Goal: Task Accomplishment & Management: Manage account settings

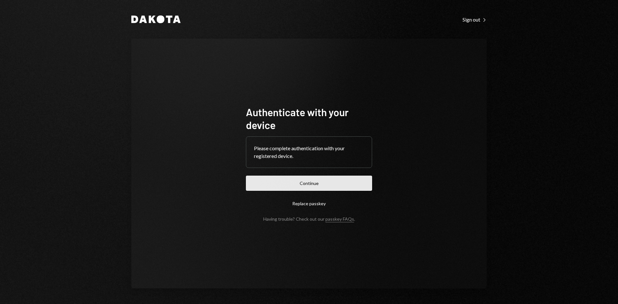
click at [333, 185] on button "Continue" at bounding box center [309, 183] width 126 height 15
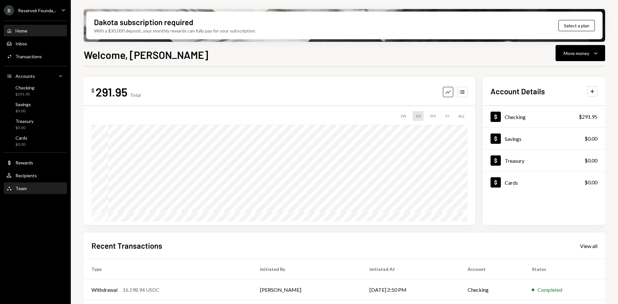
click at [29, 190] on div "Team Team" at bounding box center [35, 189] width 58 height 6
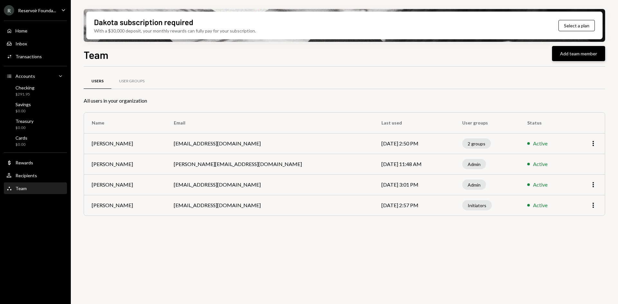
click at [567, 58] on button "Add team member" at bounding box center [578, 53] width 53 height 15
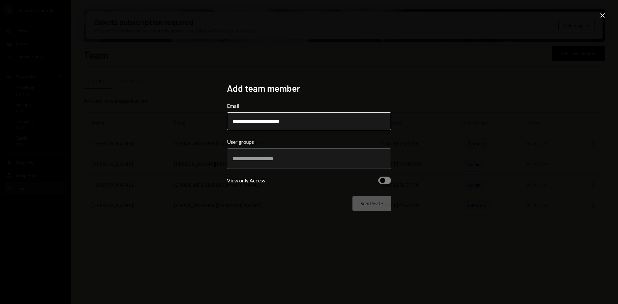
type input "**********"
click at [304, 160] on input "text" at bounding box center [309, 159] width 153 height 6
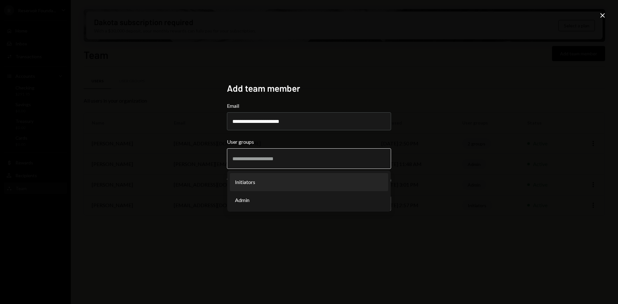
click at [291, 184] on li "Initiators" at bounding box center [309, 182] width 158 height 18
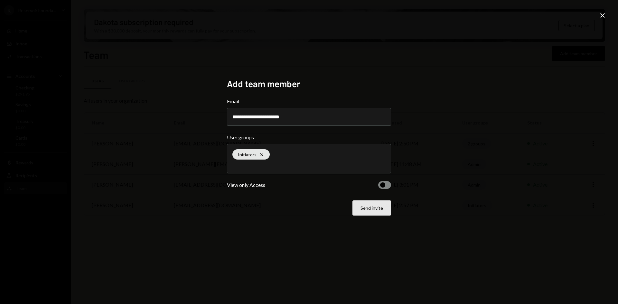
click at [373, 215] on button "Send invite" at bounding box center [372, 208] width 39 height 15
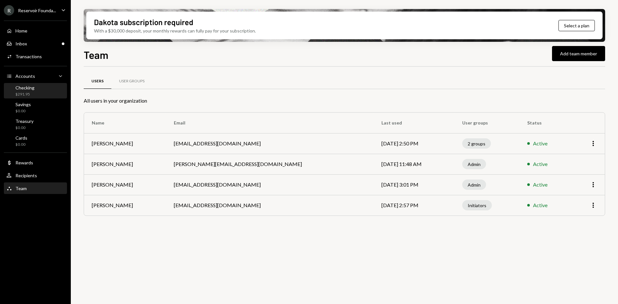
click at [43, 88] on div "Checking $291.95" at bounding box center [35, 91] width 58 height 12
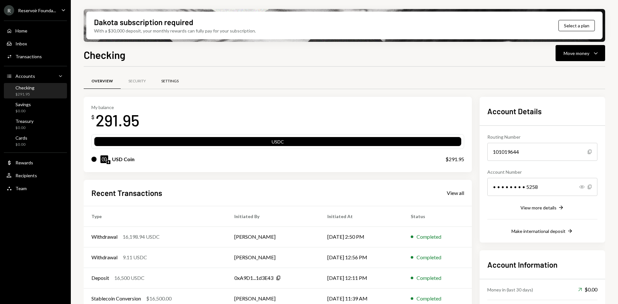
click at [186, 86] on div "Settings" at bounding box center [170, 81] width 33 height 15
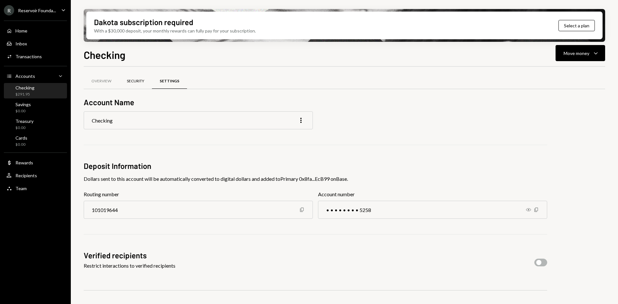
click at [142, 81] on div "Security" at bounding box center [135, 81] width 17 height 5
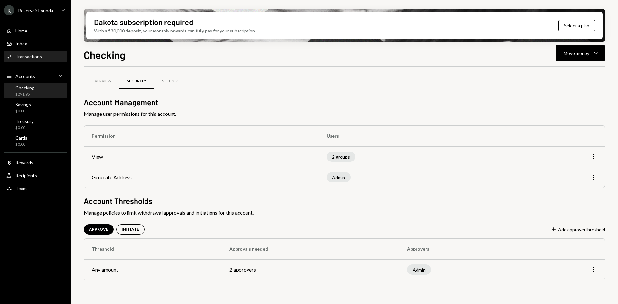
click at [41, 54] on div "Activities Transactions" at bounding box center [35, 57] width 58 height 6
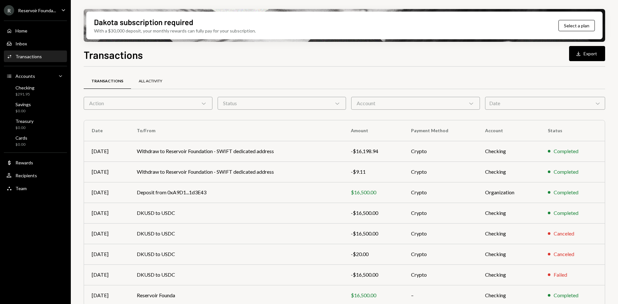
click at [161, 79] on div "All Activity" at bounding box center [150, 81] width 39 height 15
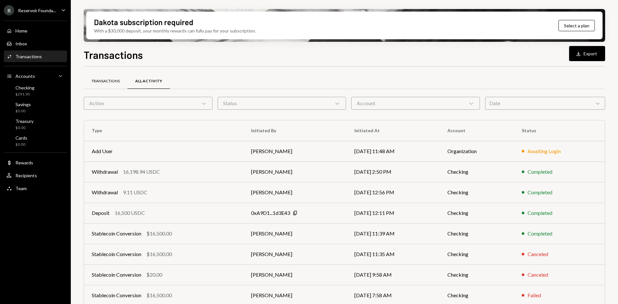
click at [120, 82] on div "Transactions" at bounding box center [105, 81] width 28 height 5
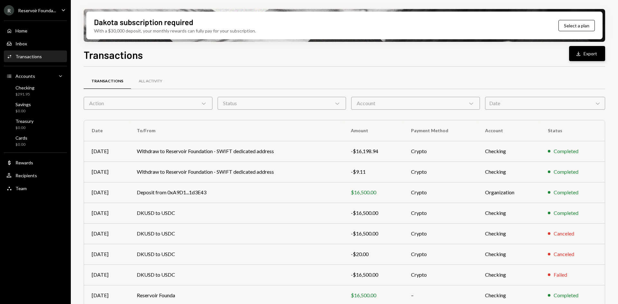
click at [601, 54] on button "Download Export" at bounding box center [587, 53] width 36 height 15
